Goal: Find contact information: Find contact information

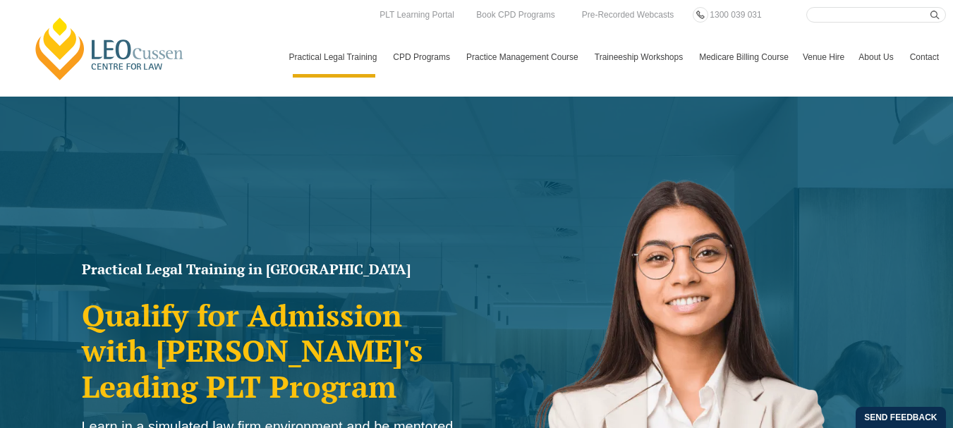
click at [811, 11] on input "Search here" at bounding box center [877, 15] width 140 height 16
type input "hannie"
click at [931, 7] on button "submit" at bounding box center [939, 15] width 16 height 16
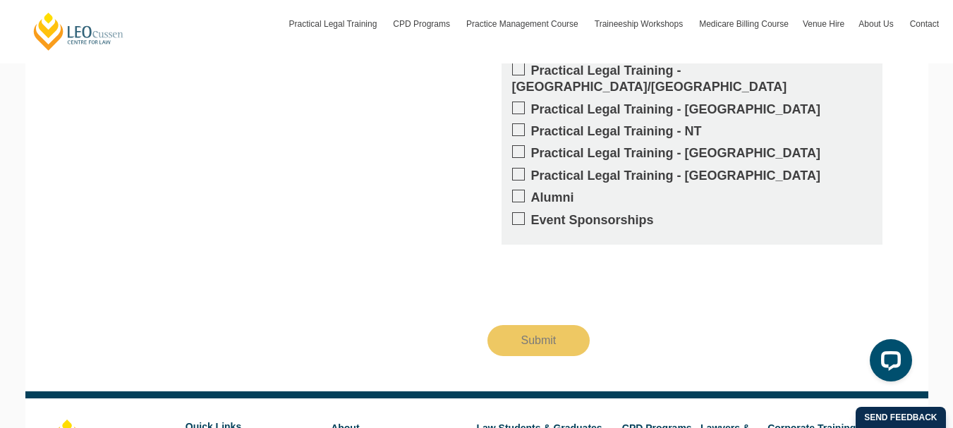
scroll to position [1266, 0]
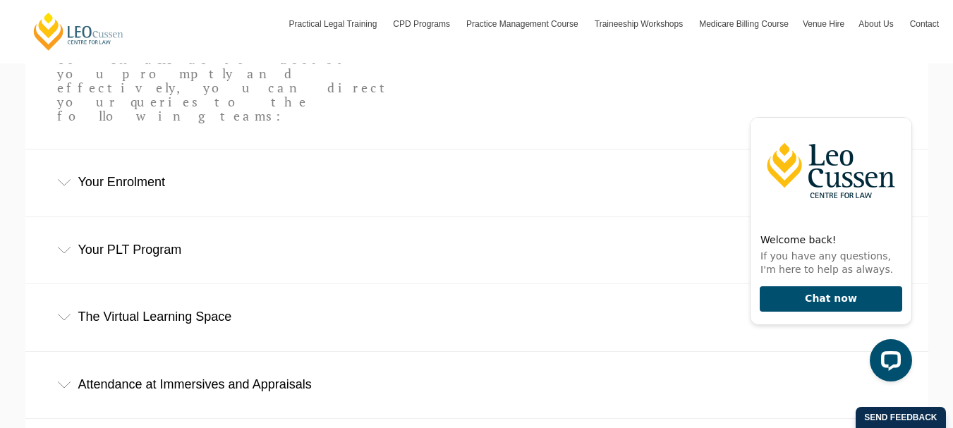
scroll to position [471, 0]
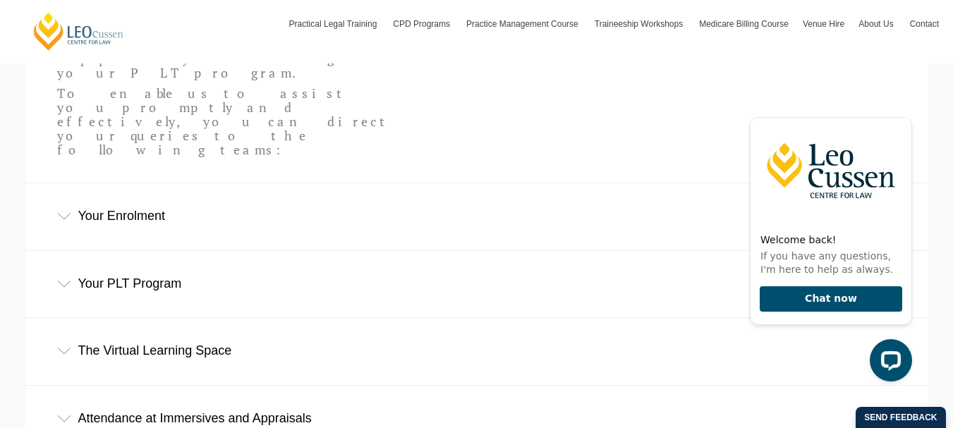
click at [69, 251] on div "Your PLT Program" at bounding box center [476, 284] width 903 height 66
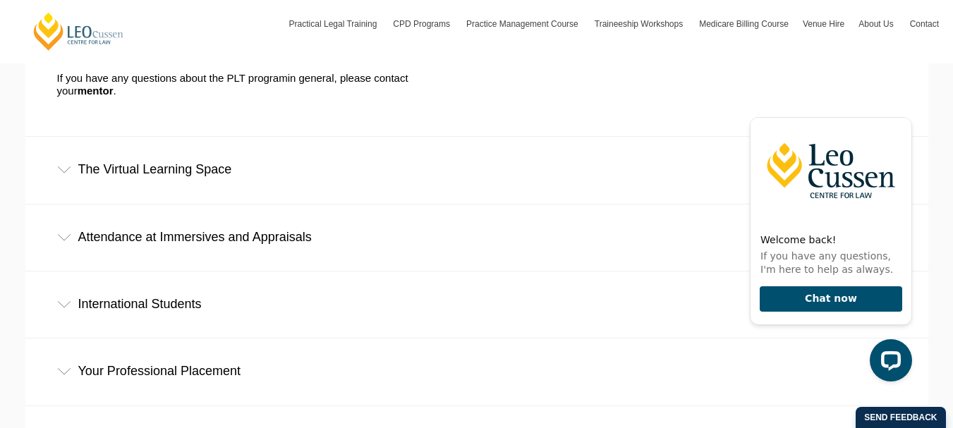
scroll to position [706, 0]
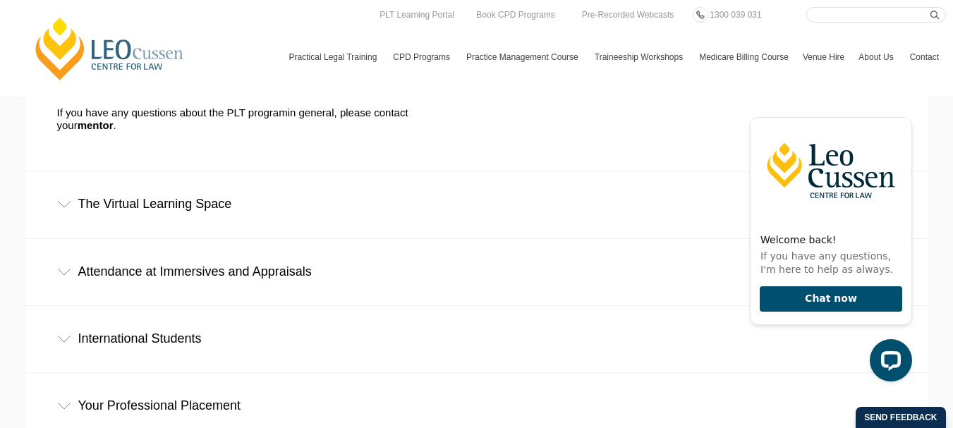
click at [903, 71] on link "Contact" at bounding box center [924, 57] width 43 height 41
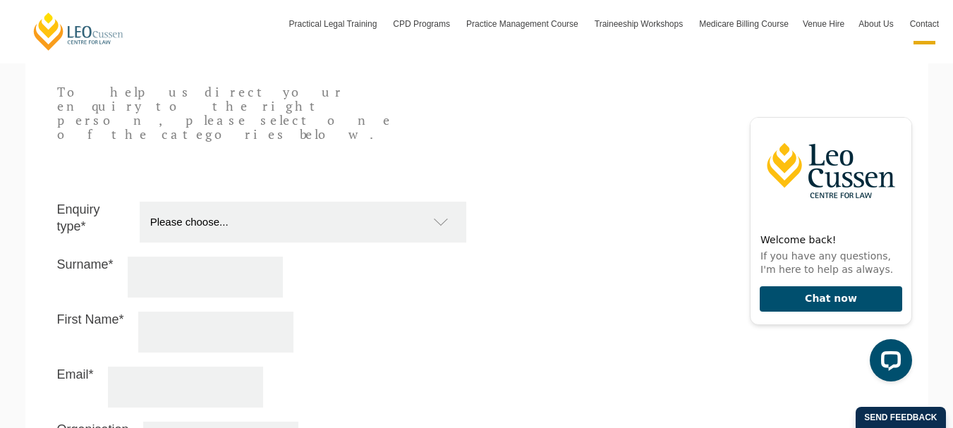
scroll to position [823, 0]
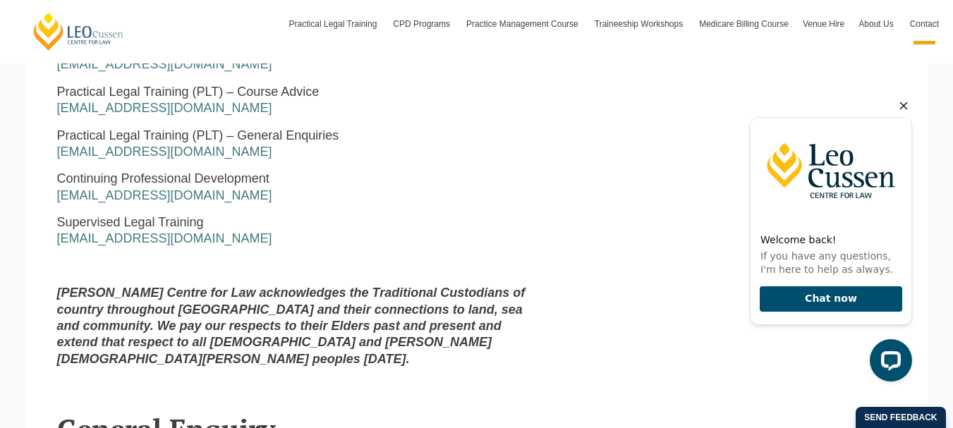
drag, startPoint x: 907, startPoint y: 104, endPoint x: 890, endPoint y: 102, distance: 17.1
click at [905, 104] on icon "Hide greeting" at bounding box center [903, 105] width 17 height 17
